Goal: Navigation & Orientation: Understand site structure

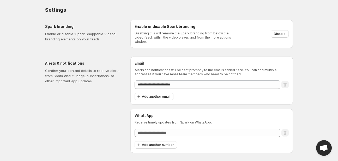
click at [92, 75] on p "Confirm your contact details to receive alerts from Spark about usage, subscrip…" at bounding box center [83, 76] width 77 height 16
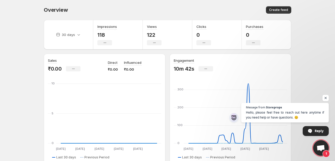
click at [317, 137] on body "Home Feeds Videos Subscription Settings Overview. This page is ready Overview C…" at bounding box center [167, 80] width 335 height 161
click at [321, 152] on span "Open chat" at bounding box center [321, 148] width 9 height 7
